Goal: Task Accomplishment & Management: Complete application form

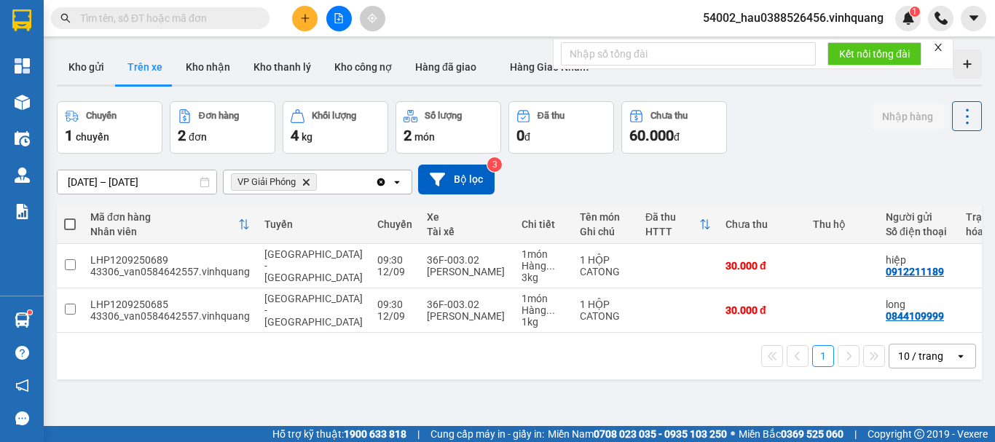
click at [309, 9] on button at bounding box center [305, 19] width 26 height 26
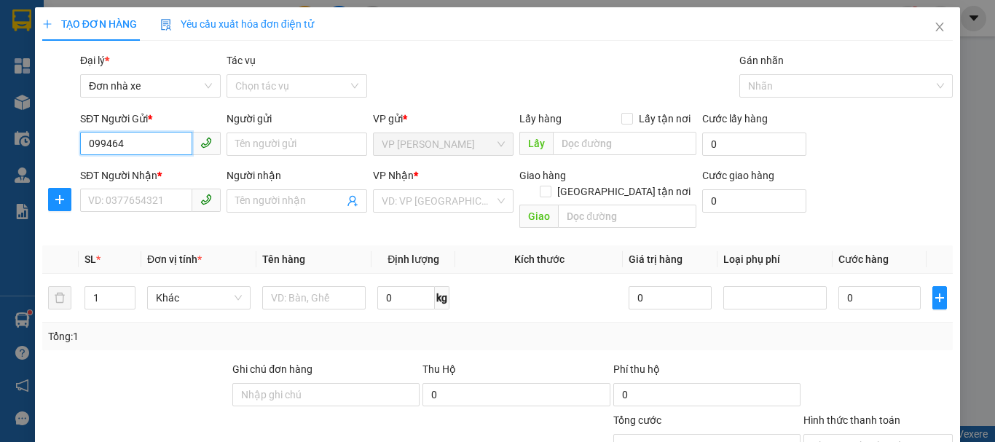
click at [102, 145] on input "099464" at bounding box center [136, 143] width 112 height 23
click at [101, 144] on input "099464" at bounding box center [136, 143] width 112 height 23
click at [148, 177] on div "0979464988 - chi" at bounding box center [149, 173] width 122 height 16
type input "0979464988"
type input "chi"
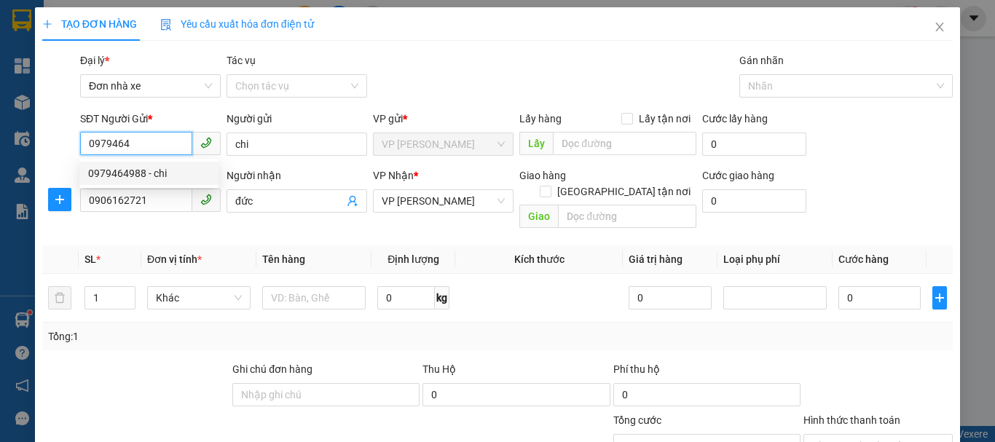
type input "0906162721"
type input "đức"
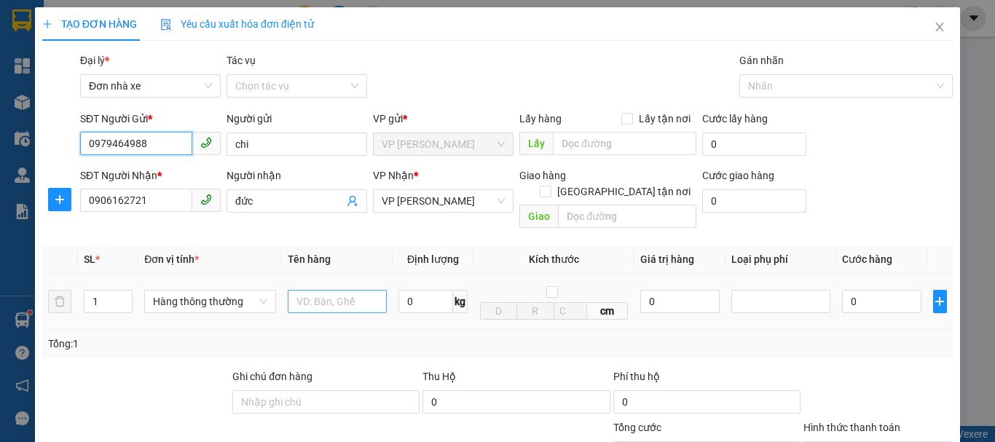
type input "0979464988"
click at [320, 290] on input "text" at bounding box center [337, 301] width 99 height 23
type input "thảm"
click at [417, 290] on input "0" at bounding box center [426, 301] width 55 height 23
type input "6"
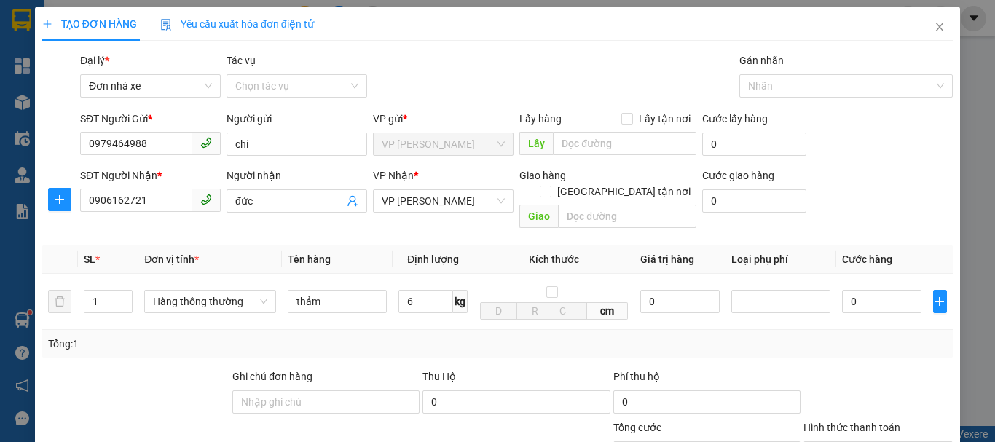
click at [463, 337] on div "Tổng: 1" at bounding box center [497, 344] width 911 height 28
type input "40.000"
click at [420, 290] on input "6" at bounding box center [426, 301] width 55 height 23
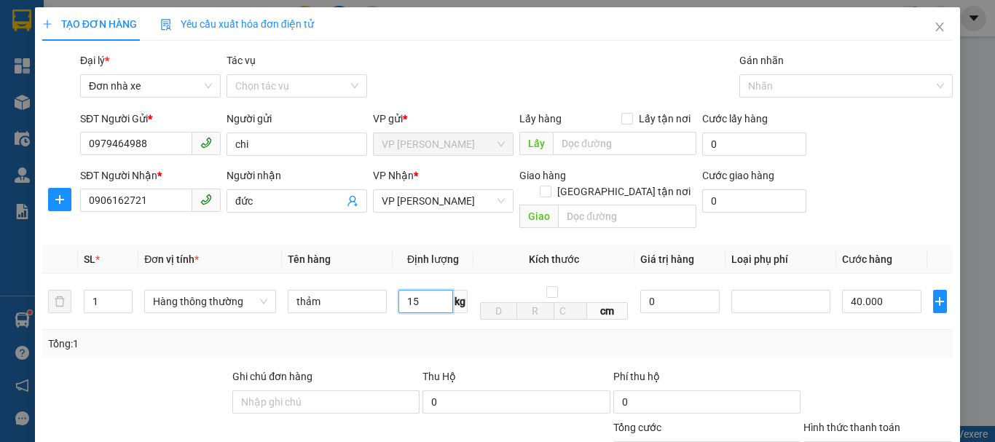
type input "15"
click at [488, 349] on div "Transit Pickup Surcharge Ids Transit Deliver Surcharge Ids Transit Deliver Surc…" at bounding box center [497, 344] width 911 height 585
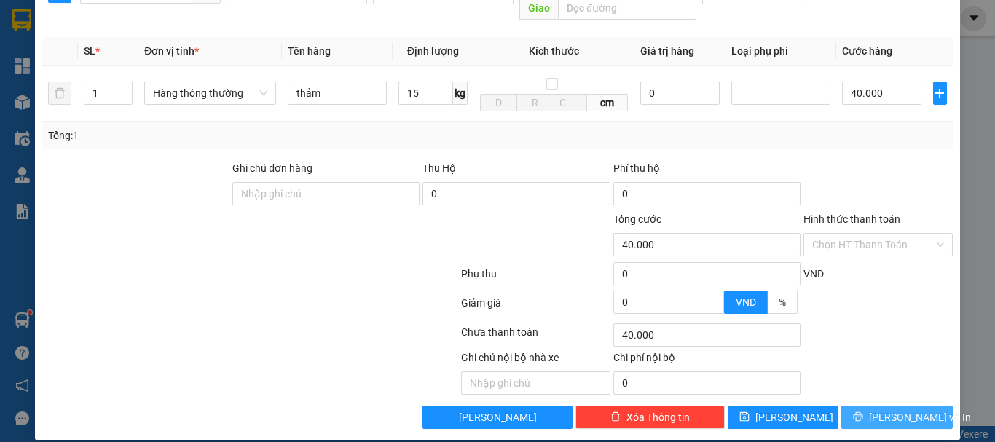
click at [908, 409] on span "[PERSON_NAME] và In" at bounding box center [920, 417] width 102 height 16
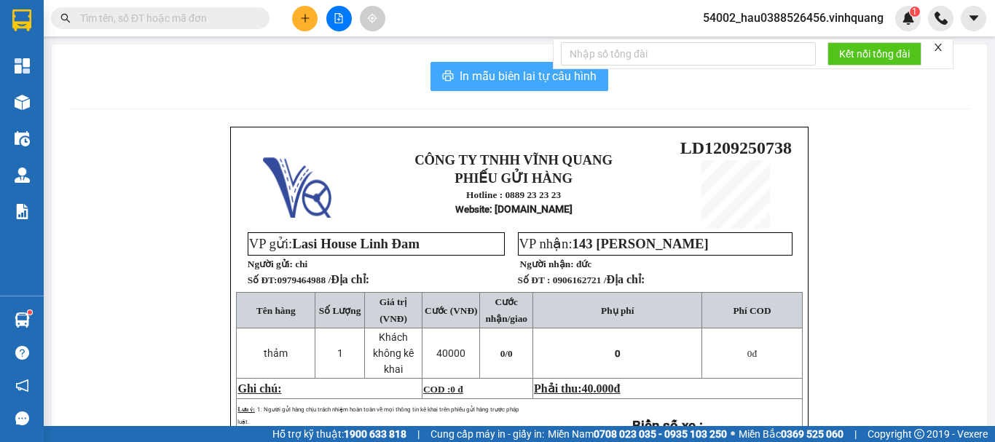
click at [554, 77] on span "In mẫu biên lai tự cấu hình" at bounding box center [528, 76] width 137 height 18
